Goal: Navigation & Orientation: Understand site structure

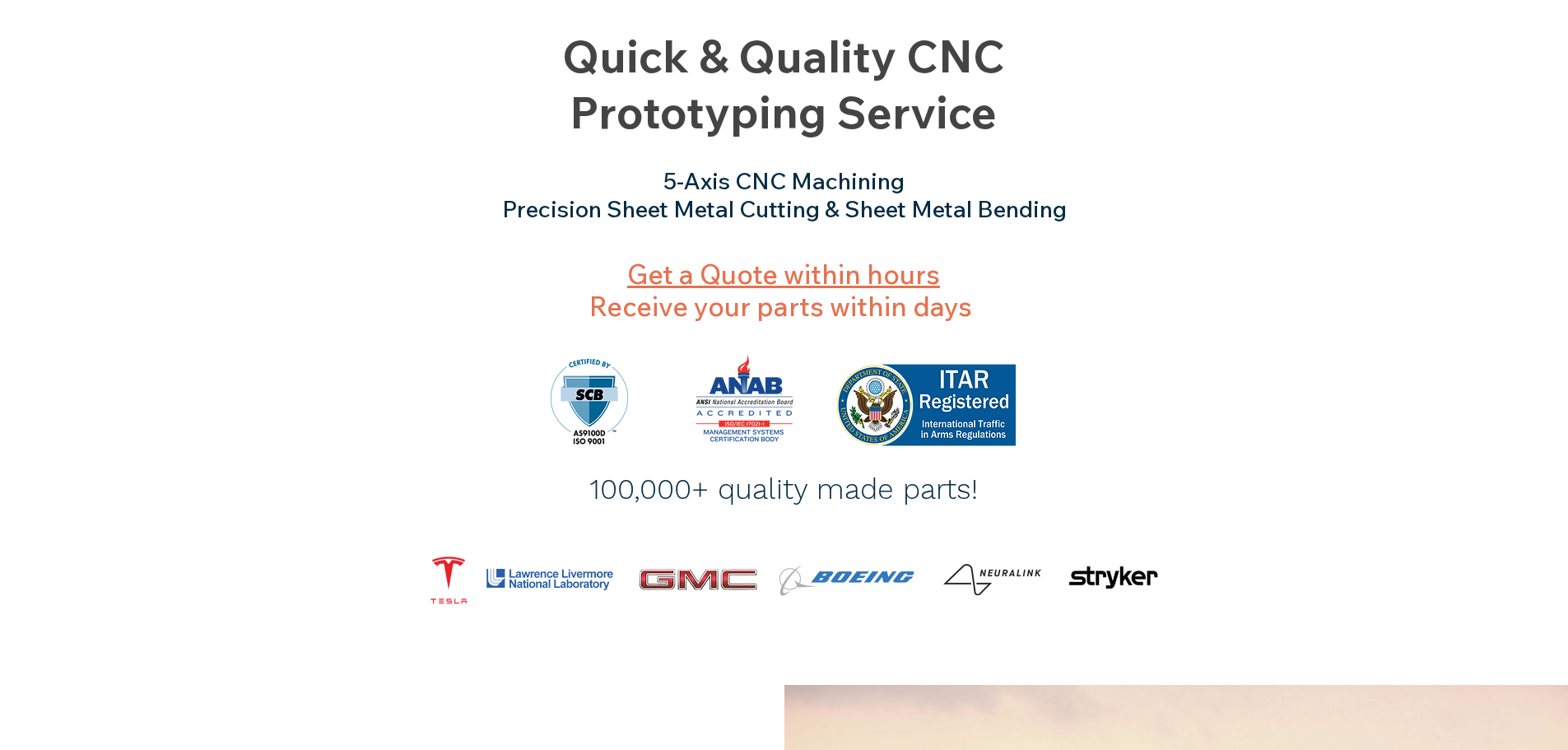
scroll to position [54, 0]
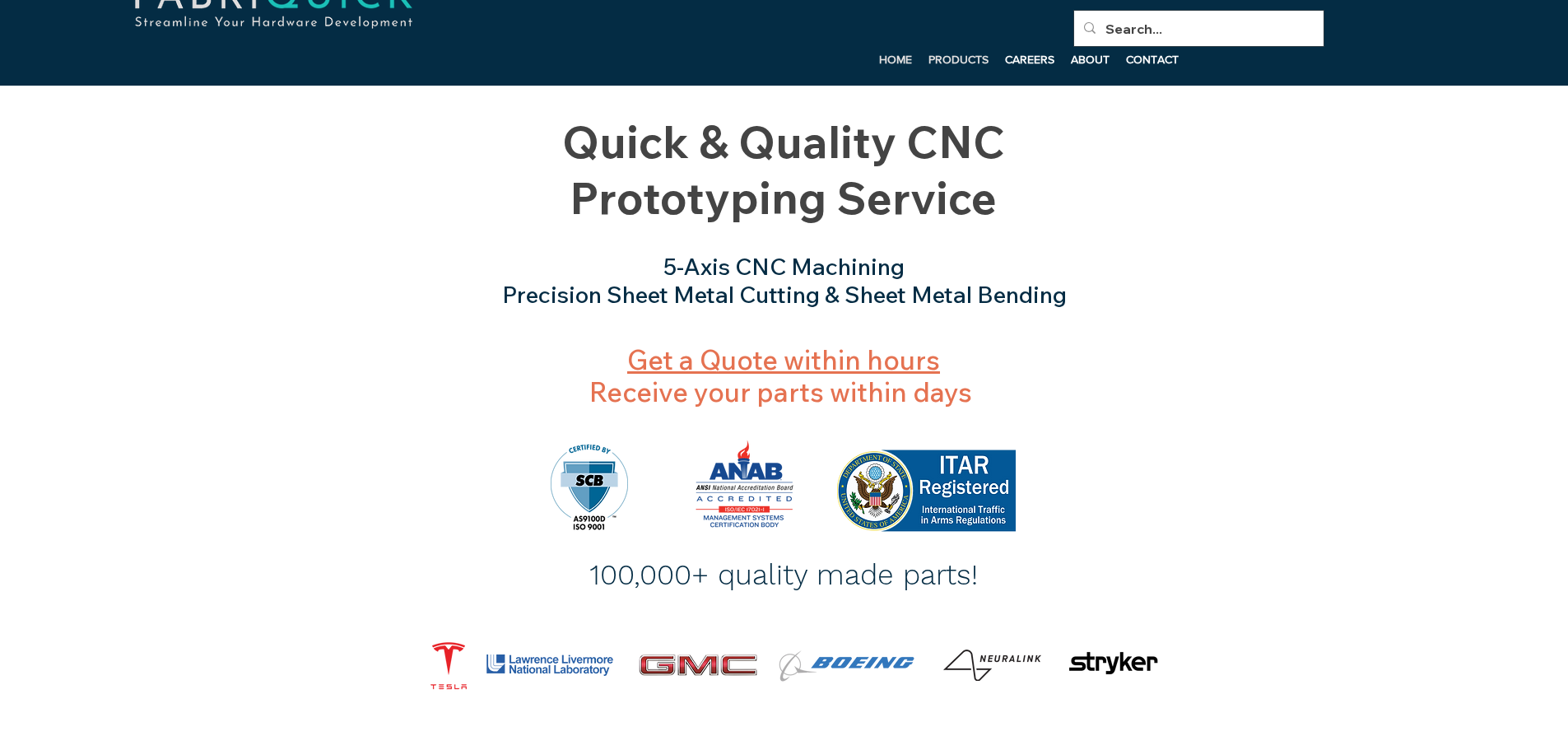
click at [960, 54] on p "PRODUCTS" at bounding box center [958, 60] width 77 height 25
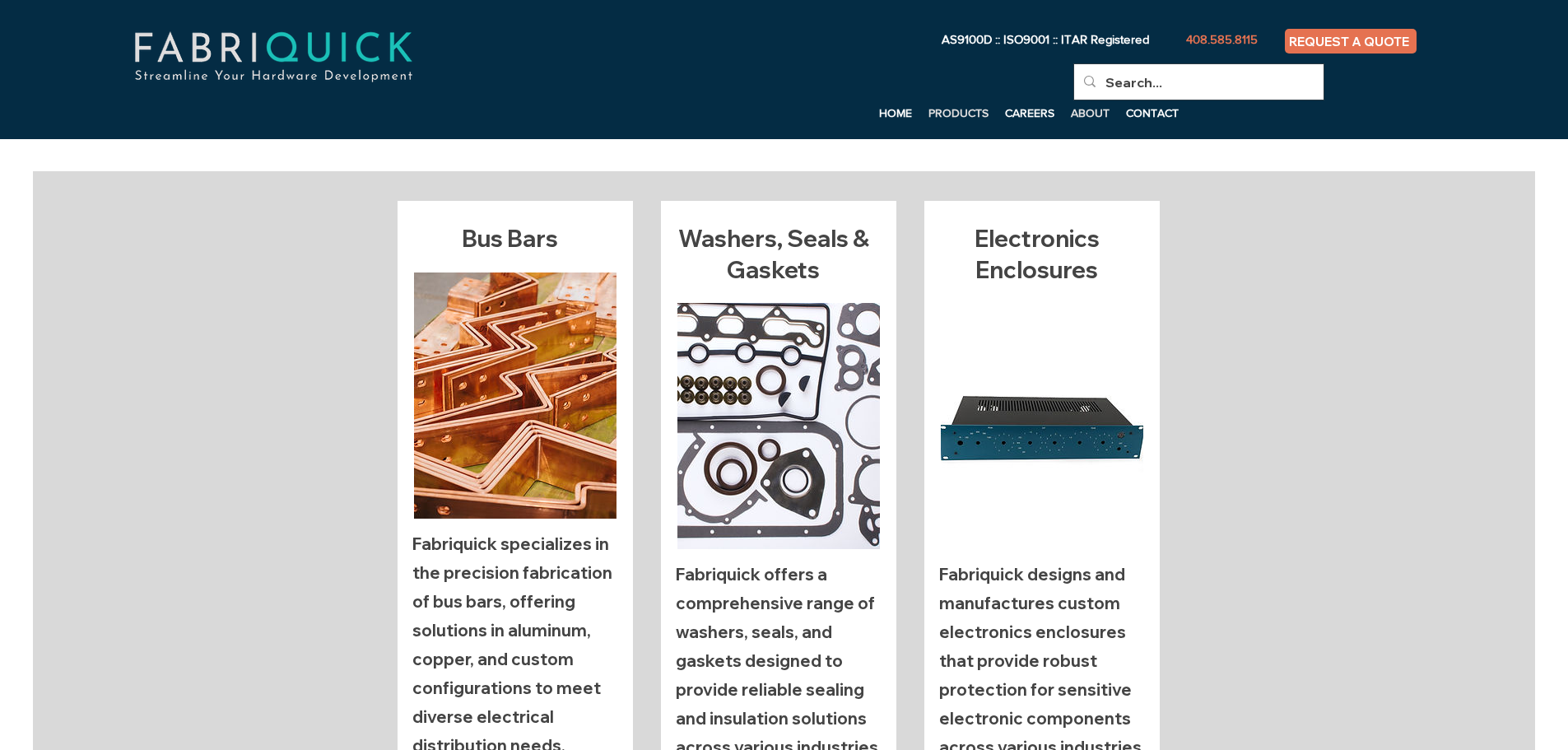
click at [1090, 115] on p "ABOUT" at bounding box center [1091, 112] width 55 height 25
